Goal: Transaction & Acquisition: Book appointment/travel/reservation

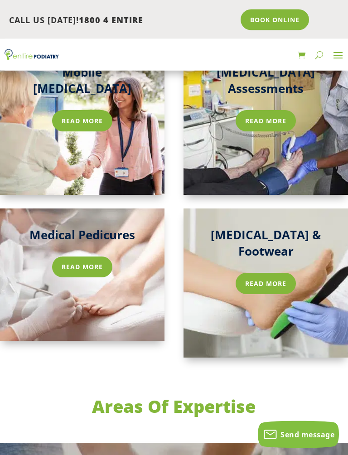
scroll to position [1800, 0]
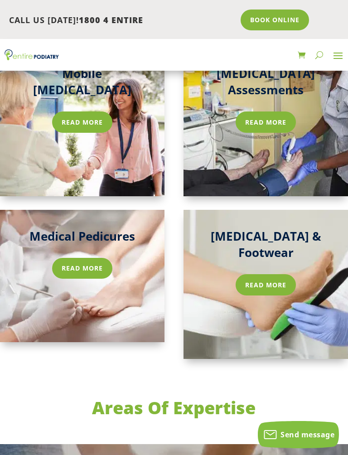
click at [89, 258] on link "Read more" at bounding box center [82, 268] width 60 height 21
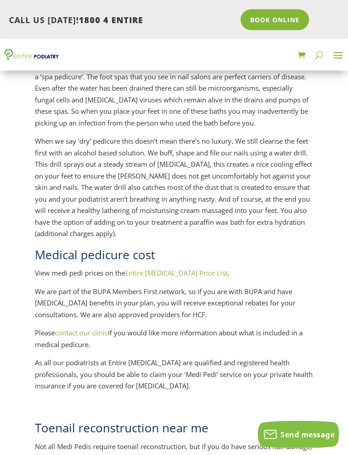
scroll to position [1262, 0]
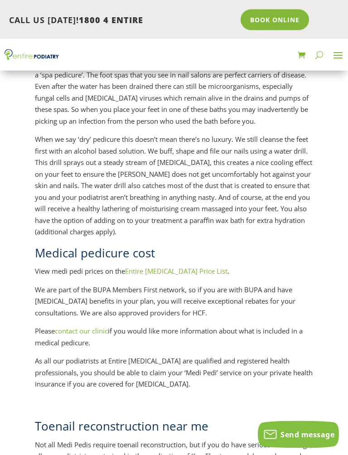
click at [164, 267] on link "Entire Podiatry Price List" at bounding box center [176, 271] width 102 height 9
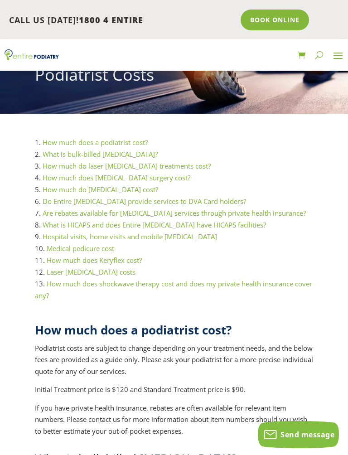
click at [70, 249] on link "Medical pedicure cost" at bounding box center [80, 248] width 67 height 9
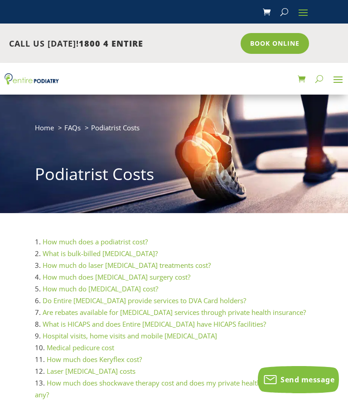
click at [276, 47] on link "Book Online" at bounding box center [274, 43] width 68 height 21
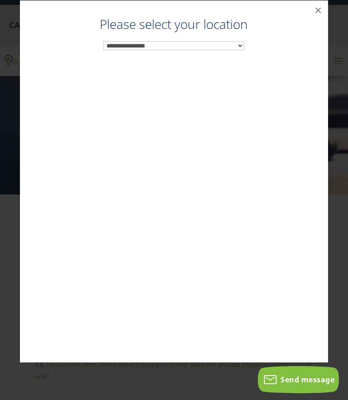
scroll to position [19, 0]
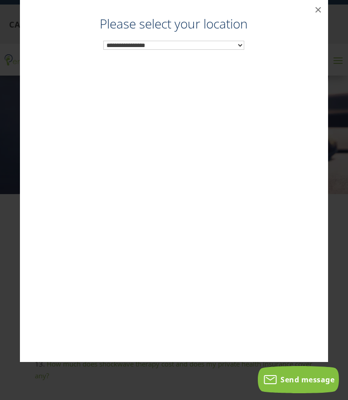
click at [120, 49] on select "**********" at bounding box center [173, 45] width 141 height 9
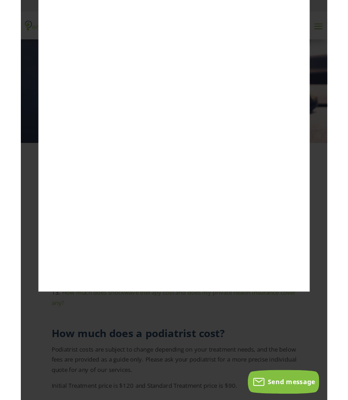
scroll to position [0, 0]
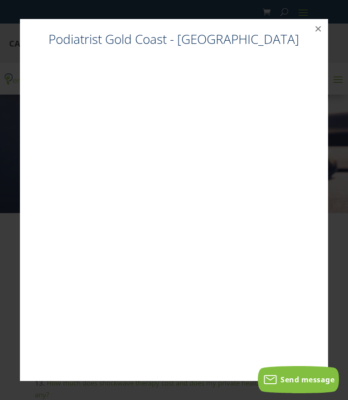
click at [312, 33] on button "×" at bounding box center [318, 29] width 20 height 20
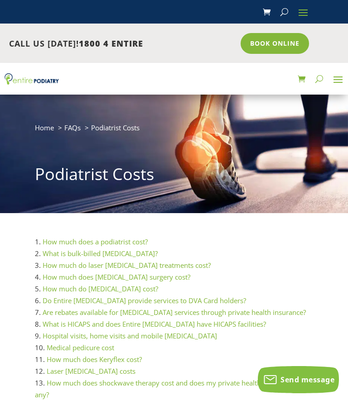
click at [342, 77] on span at bounding box center [337, 79] width 14 height 14
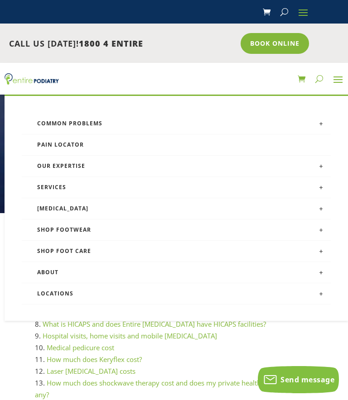
click at [49, 292] on link "Locations" at bounding box center [176, 293] width 309 height 21
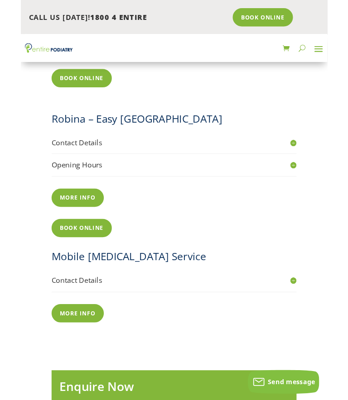
scroll to position [1617, 0]
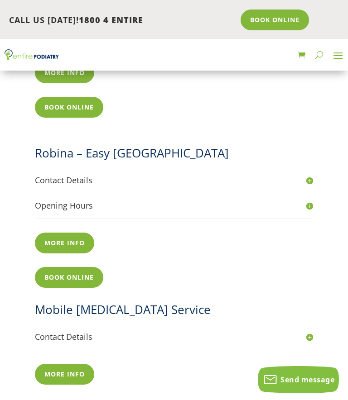
click at [59, 233] on link "More info" at bounding box center [64, 243] width 59 height 21
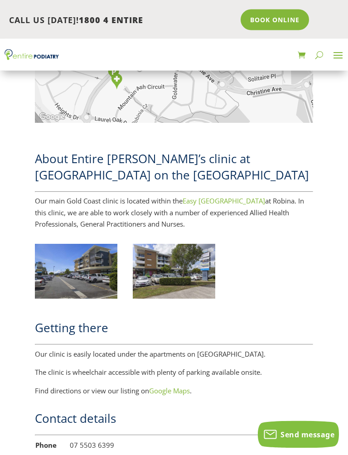
scroll to position [388, 0]
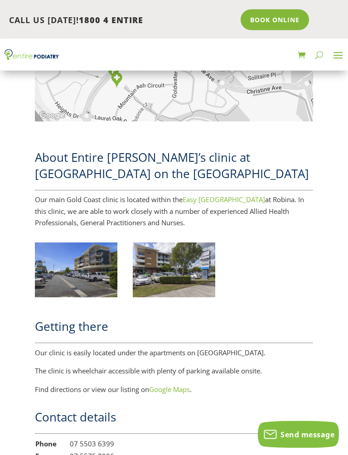
click at [72, 270] on img at bounding box center [76, 270] width 82 height 55
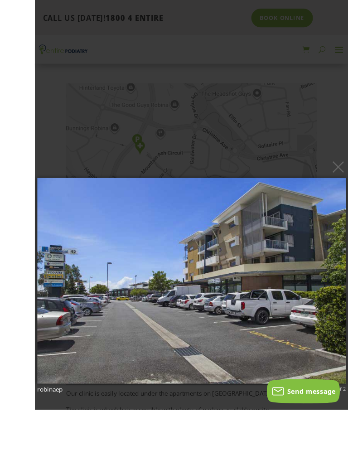
scroll to position [390, 0]
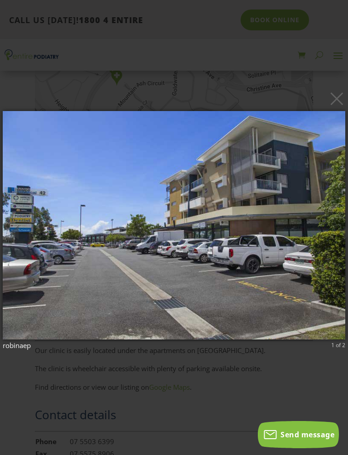
click at [62, 251] on img at bounding box center [174, 225] width 342 height 264
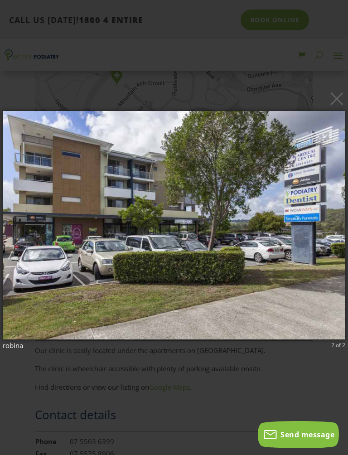
click at [337, 108] on button "×" at bounding box center [176, 98] width 342 height 20
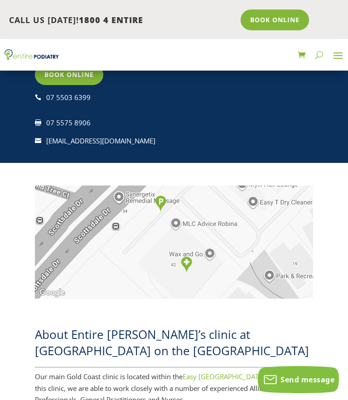
scroll to position [210, 0]
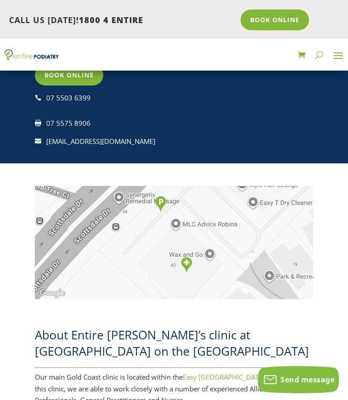
click at [282, 23] on link "Book Online" at bounding box center [274, 20] width 68 height 21
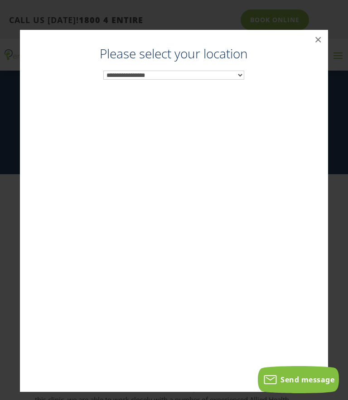
scroll to position [197, 0]
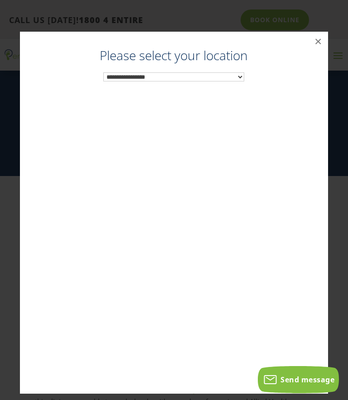
click at [238, 78] on select "**********" at bounding box center [173, 76] width 141 height 9
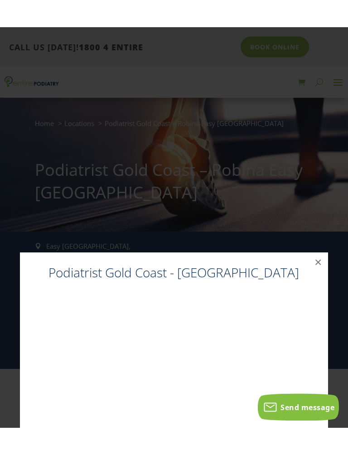
scroll to position [143, 0]
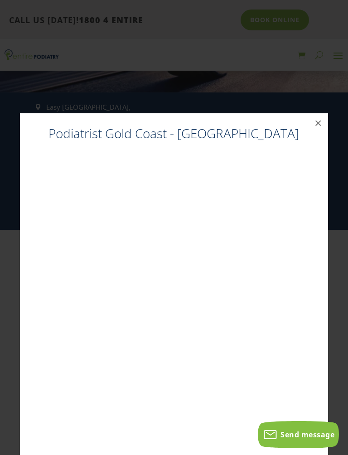
click at [319, 126] on button "×" at bounding box center [318, 123] width 20 height 20
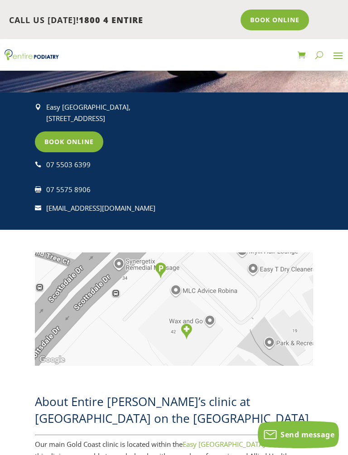
click at [69, 139] on link "Book Online" at bounding box center [69, 141] width 68 height 21
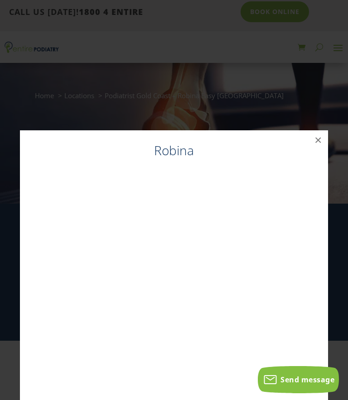
scroll to position [0, 0]
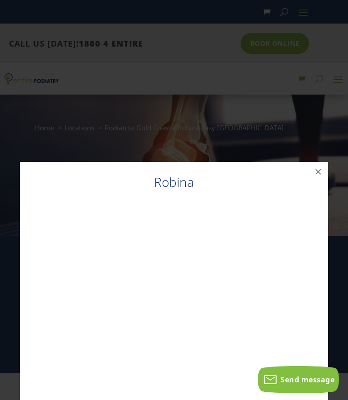
click at [318, 176] on button "×" at bounding box center [318, 172] width 20 height 20
